Goal: Complete application form

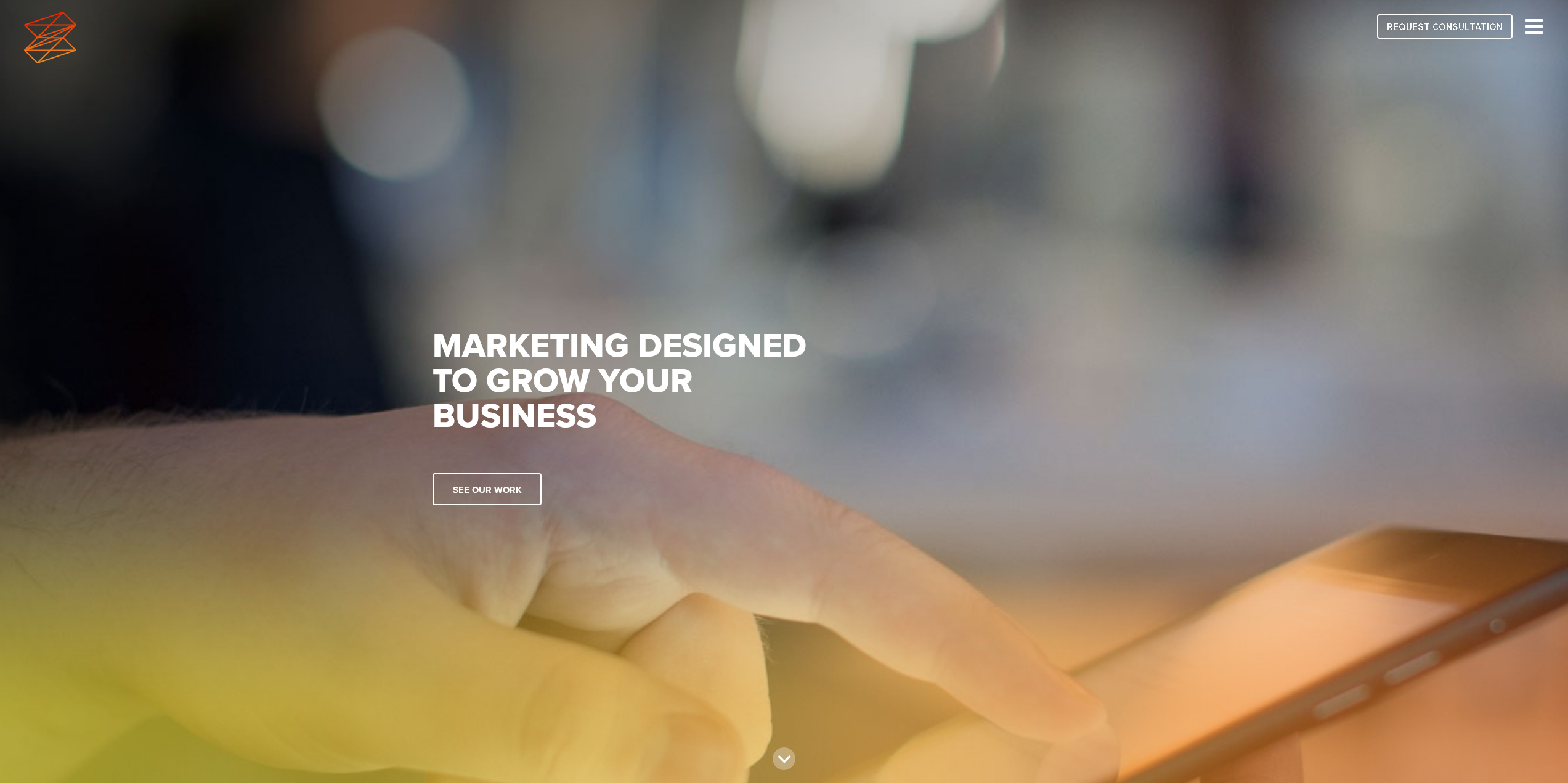
click at [1449, 34] on img at bounding box center [1445, 26] width 136 height 24
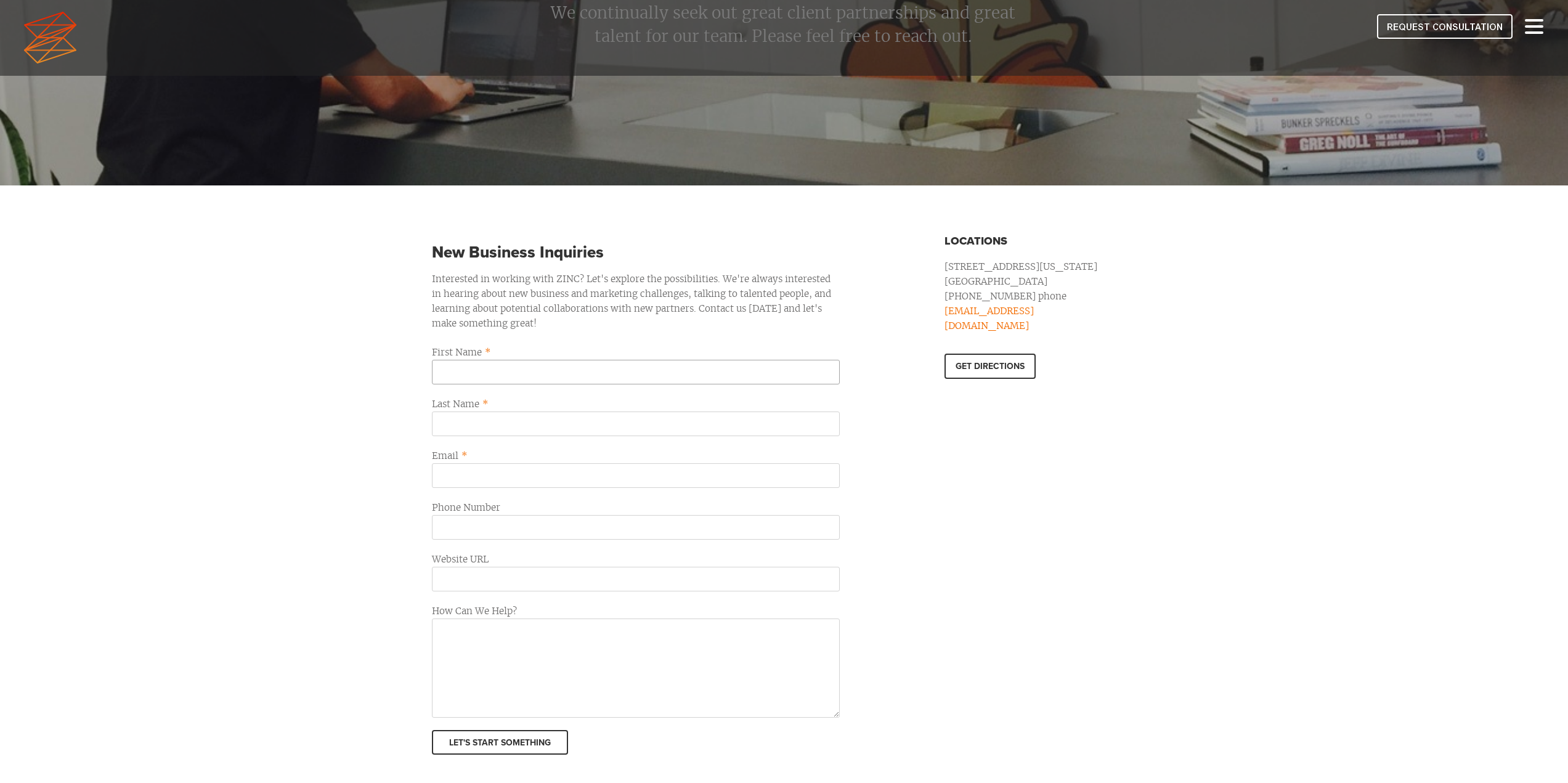
click at [532, 380] on input "First Name *" at bounding box center [636, 372] width 408 height 24
type input "Alec"
type input "Du Lac"
type input "Alec@mymfe.com"
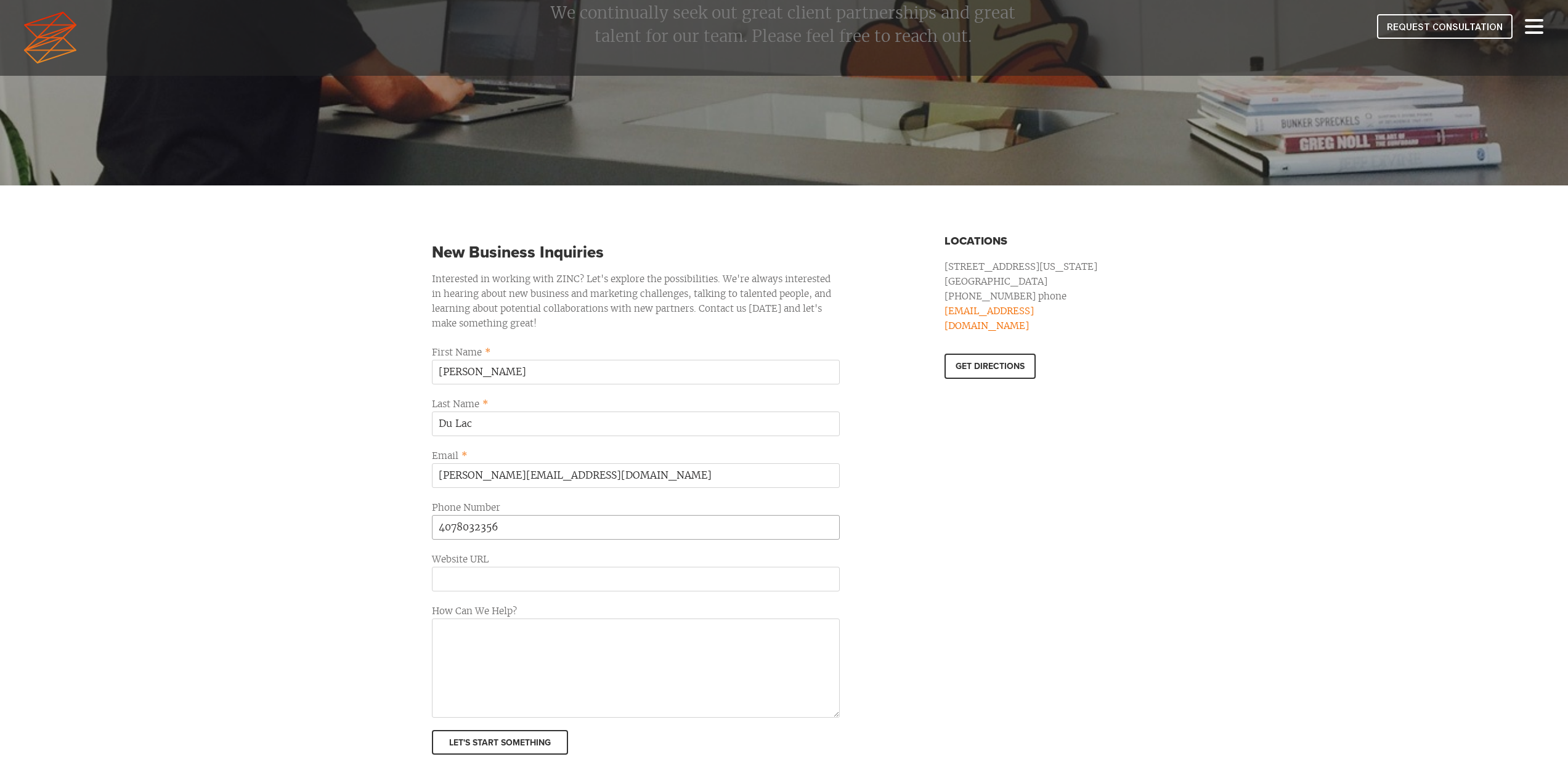
type input "4078032356"
type input "www.mymfe.com"
paste textarea "Website Refresh - Hoping to discuss options and pricing. TY! www.MyMFE.com"
type textarea "Website Refresh - Hoping to discuss options and pricing. TY! www.MyMFE.com"
click at [523, 745] on input "Let's Start Something" at bounding box center [500, 743] width 136 height 24
